Goal: Task Accomplishment & Management: Use online tool/utility

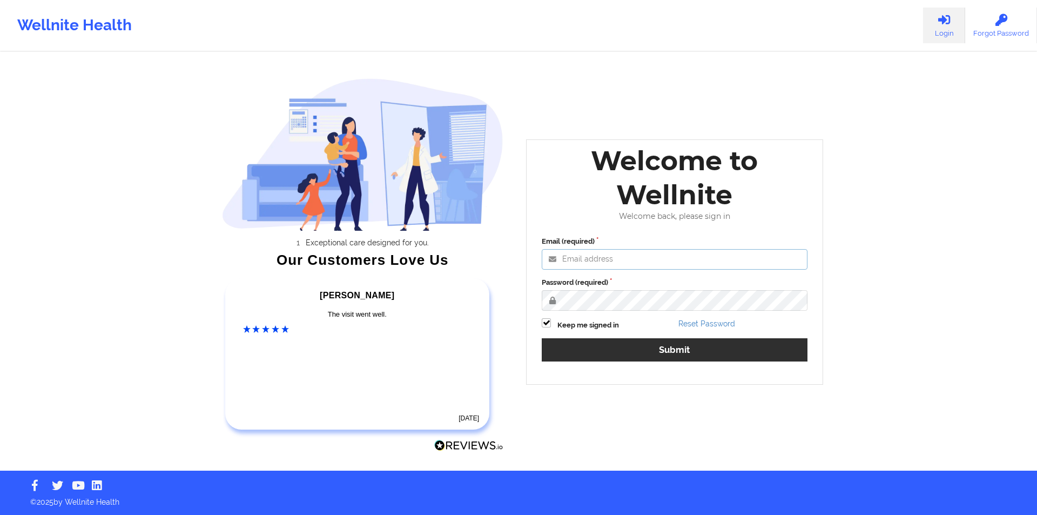
type input "[EMAIL_ADDRESS][DOMAIN_NAME]"
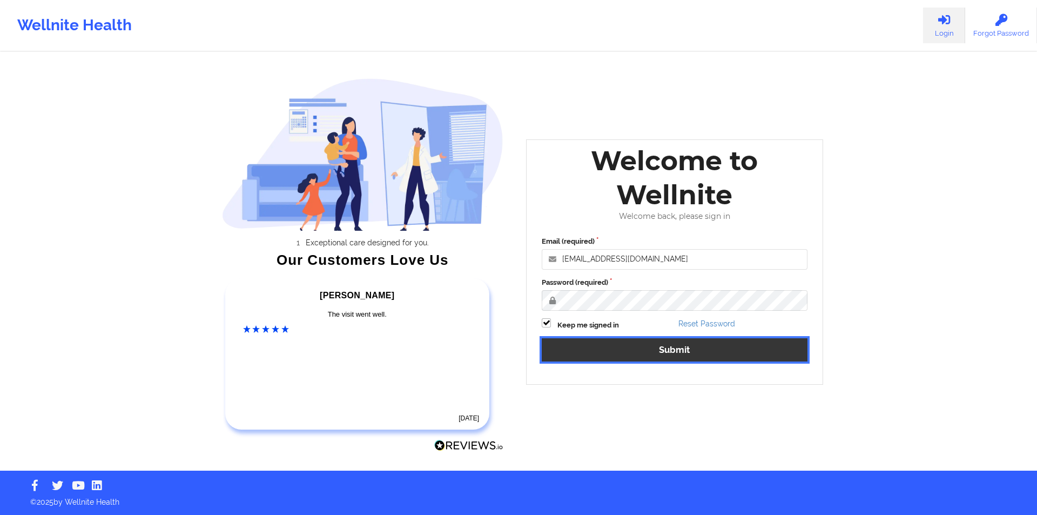
click at [676, 354] on button "Submit" at bounding box center [675, 349] width 266 height 23
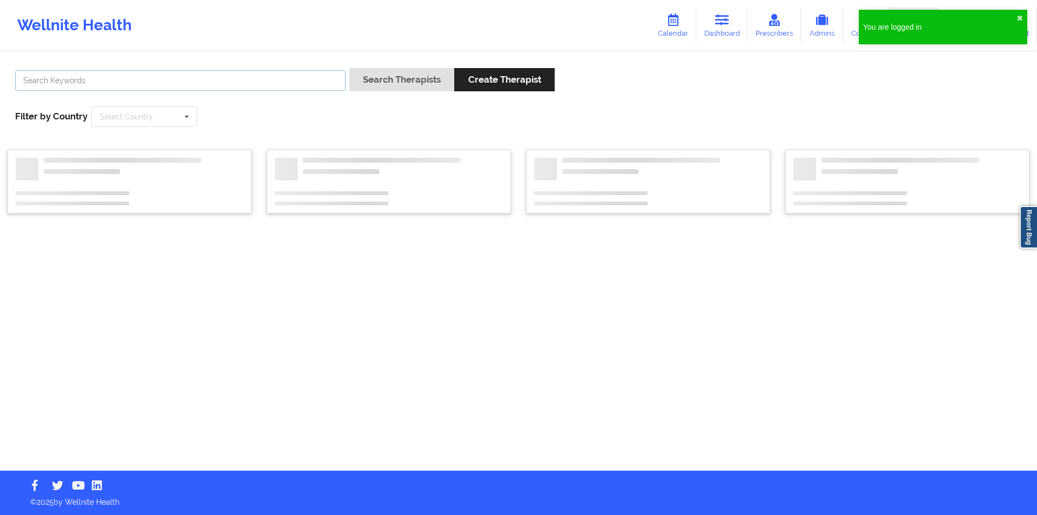
click at [226, 79] on input "text" at bounding box center [180, 80] width 331 height 21
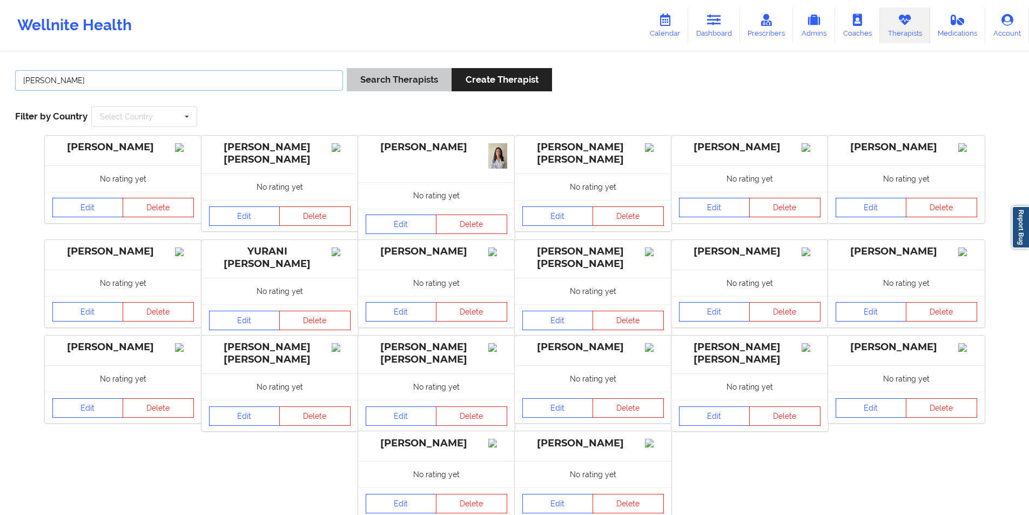
type input "[PERSON_NAME]"
click at [408, 78] on button "Search Therapists" at bounding box center [399, 79] width 105 height 23
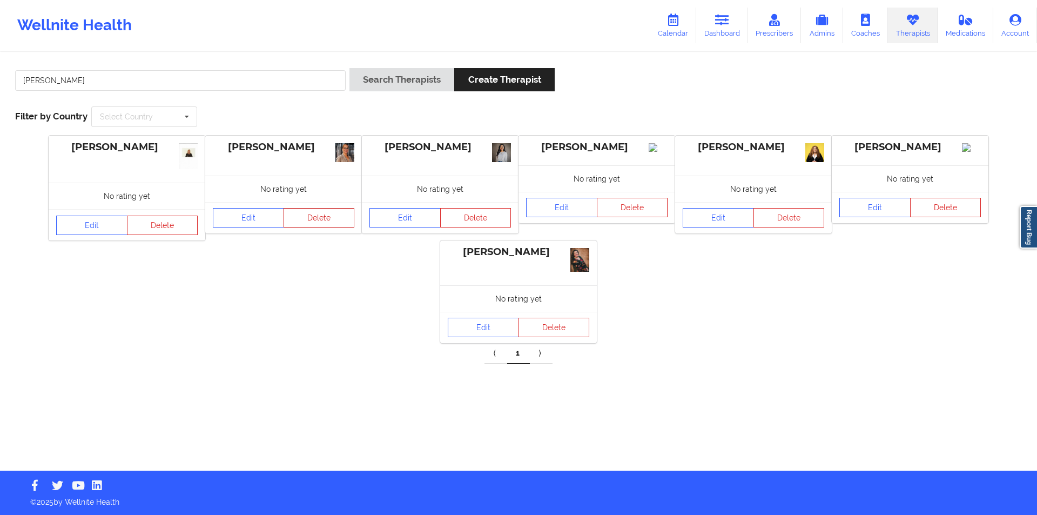
click at [321, 213] on button "Delete" at bounding box center [319, 217] width 71 height 19
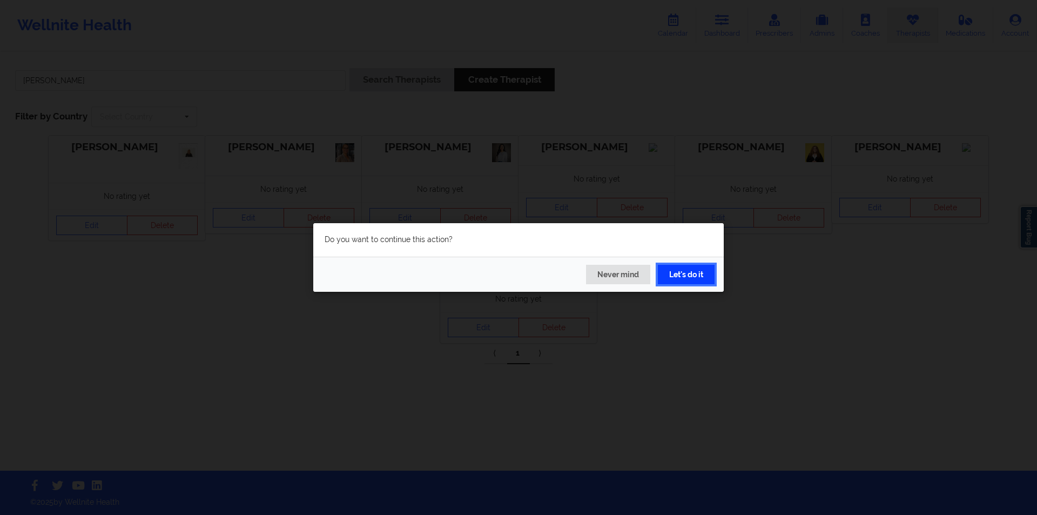
click at [691, 269] on button "Let's do it" at bounding box center [686, 274] width 57 height 19
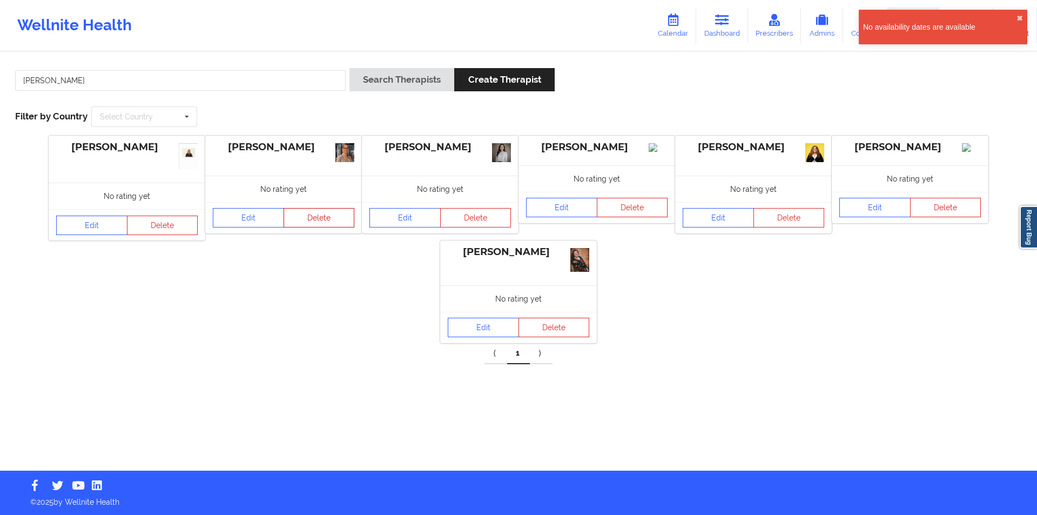
click at [318, 220] on button "Delete" at bounding box center [319, 217] width 71 height 19
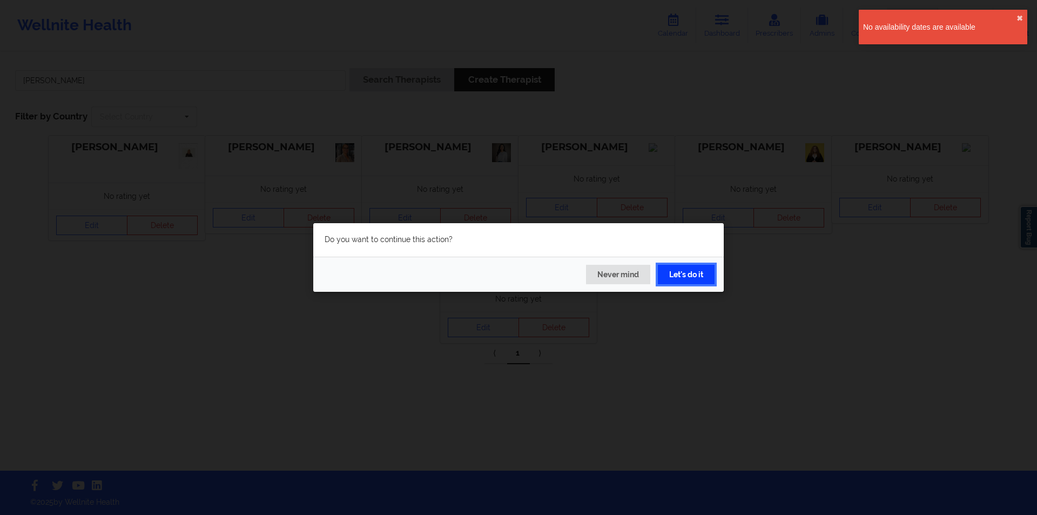
click at [689, 267] on button "Let's do it" at bounding box center [686, 274] width 57 height 19
